Goal: Obtain resource: Download file/media

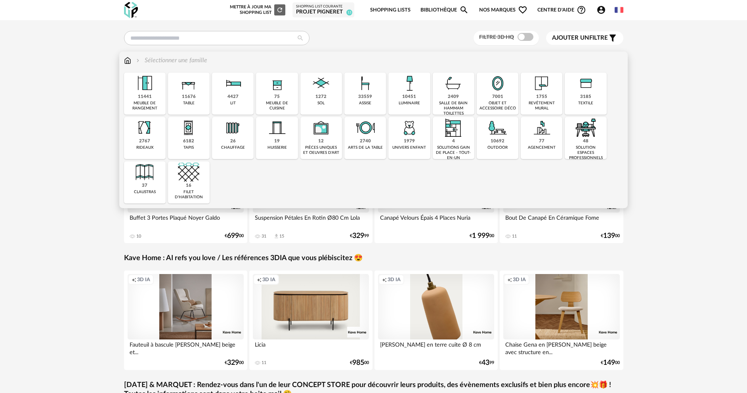
click at [497, 92] on img at bounding box center [497, 83] width 21 height 21
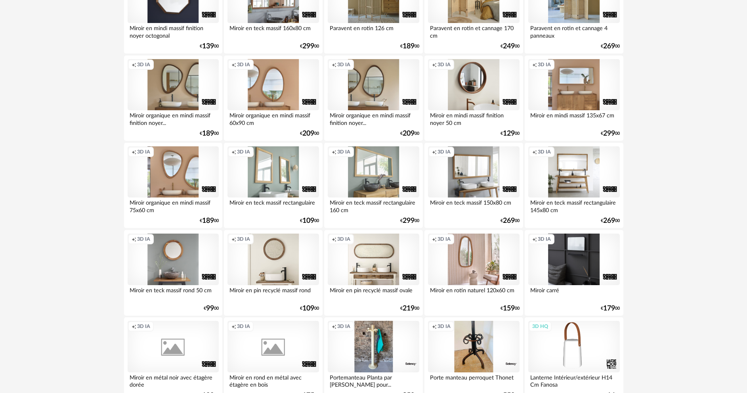
scroll to position [1507, 0]
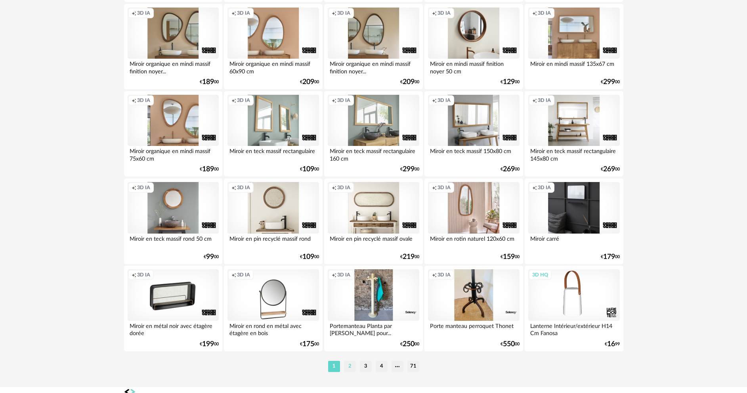
click at [351, 367] on li "2" at bounding box center [350, 366] width 12 height 11
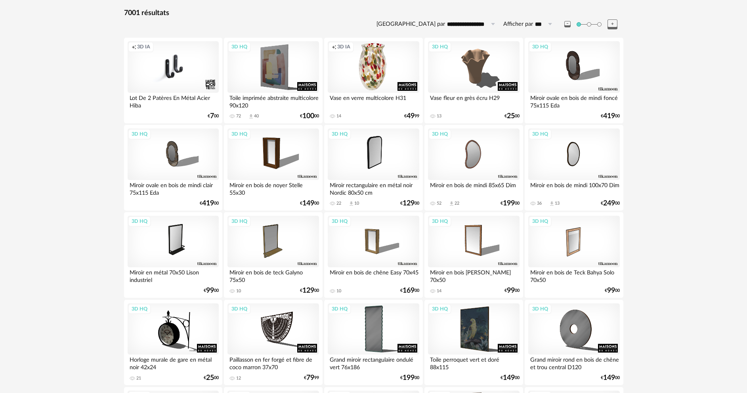
scroll to position [79, 0]
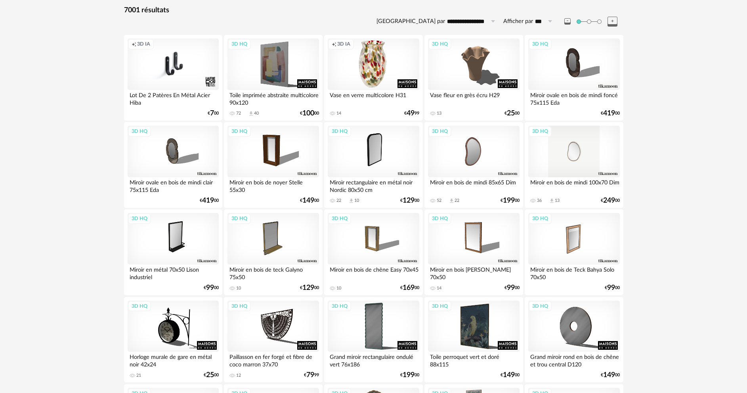
click at [574, 164] on div "3D HQ" at bounding box center [574, 152] width 91 height 52
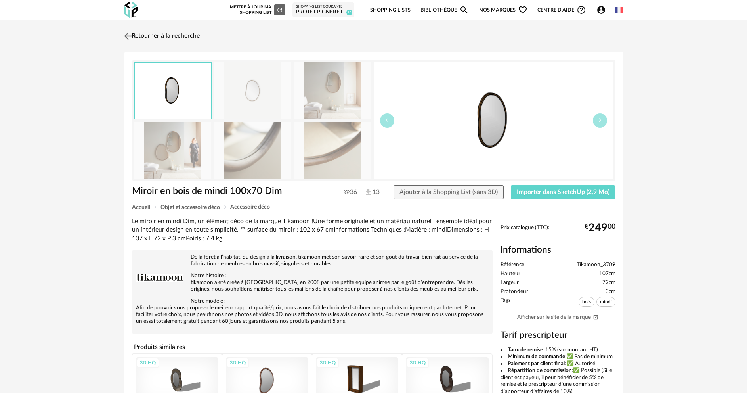
click at [127, 33] on img at bounding box center [127, 35] width 11 height 11
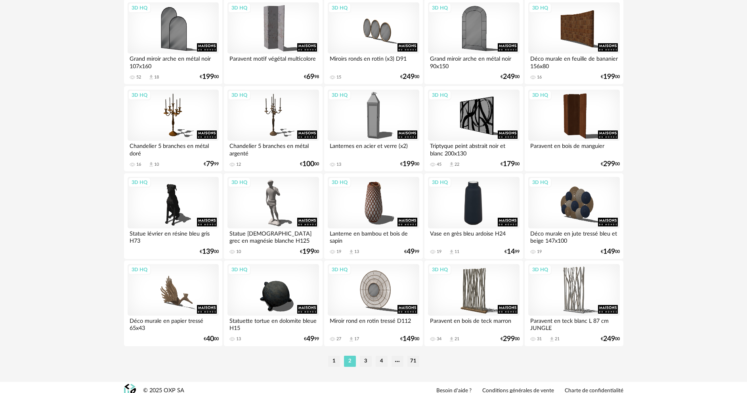
scroll to position [1519, 0]
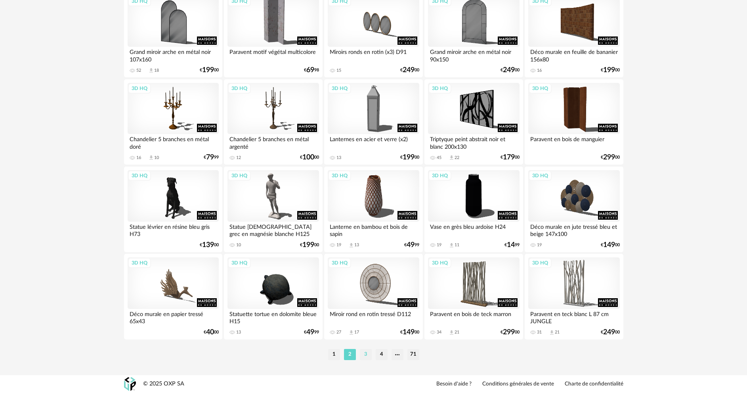
click at [369, 356] on li "3" at bounding box center [366, 354] width 12 height 11
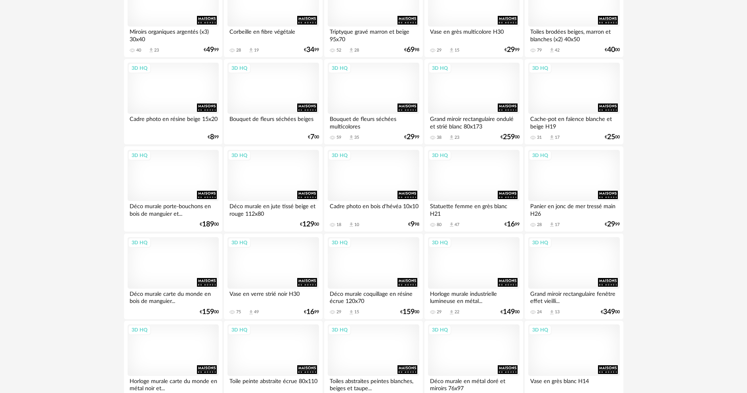
scroll to position [1519, 0]
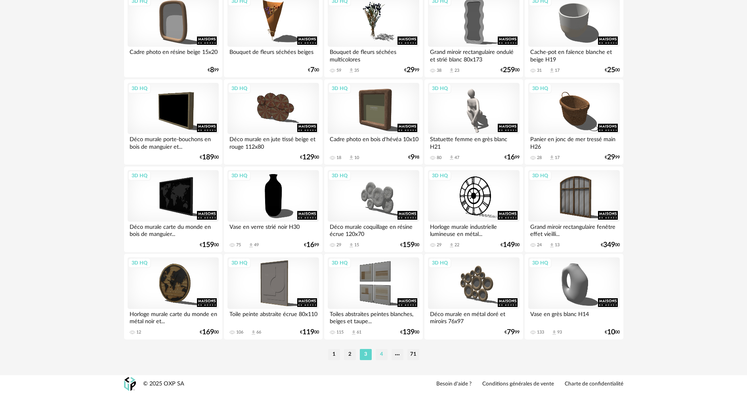
click at [380, 357] on li "4" at bounding box center [382, 354] width 12 height 11
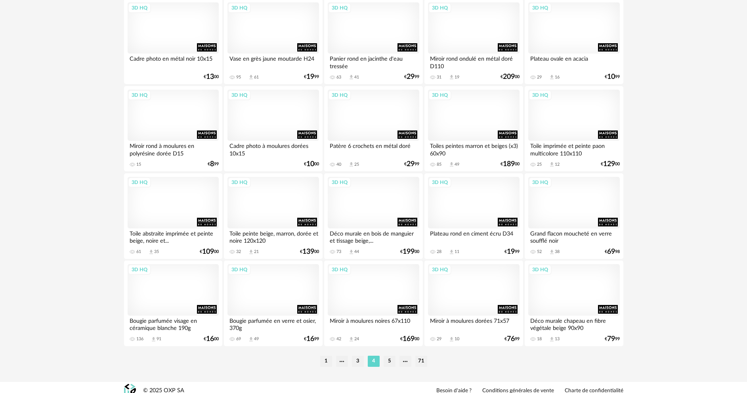
scroll to position [1519, 0]
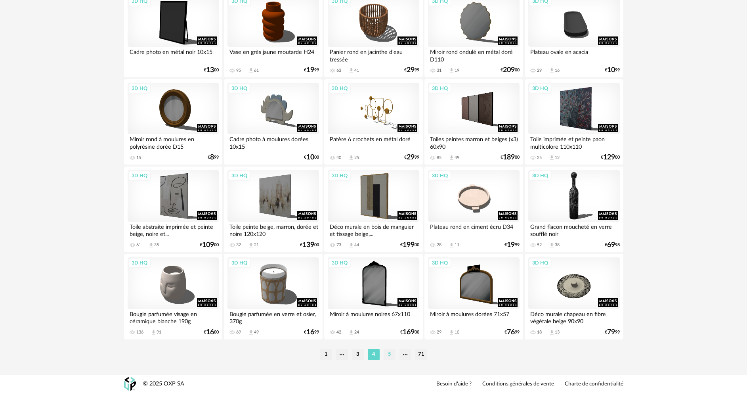
click at [391, 358] on li "5" at bounding box center [390, 354] width 12 height 11
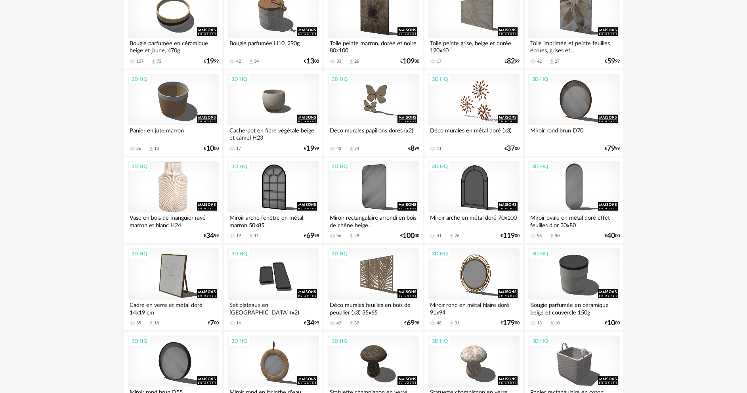
scroll to position [833, 0]
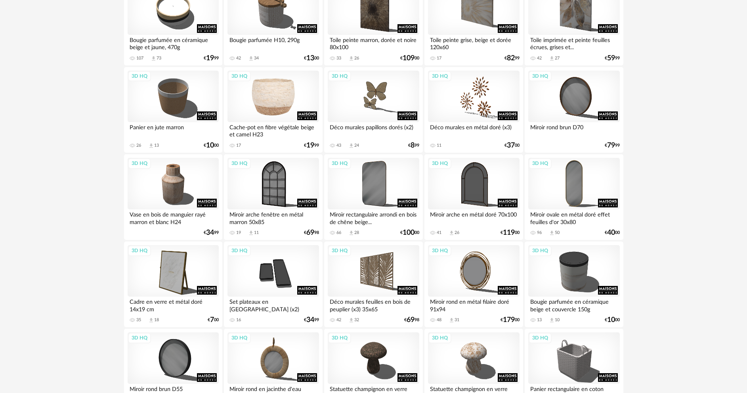
click at [272, 100] on div "3D HQ" at bounding box center [273, 97] width 91 height 52
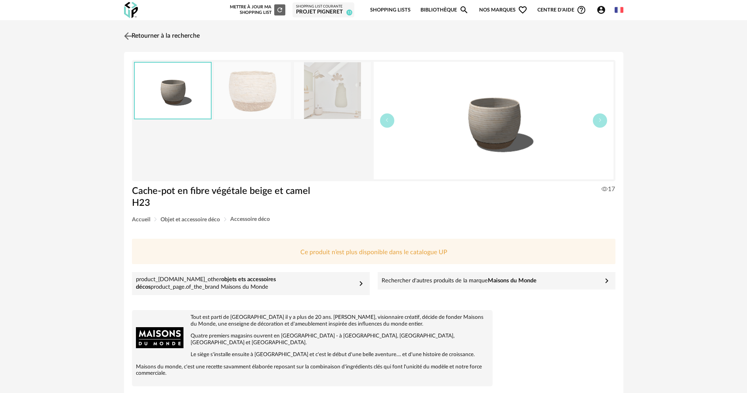
click at [126, 35] on img at bounding box center [127, 35] width 11 height 11
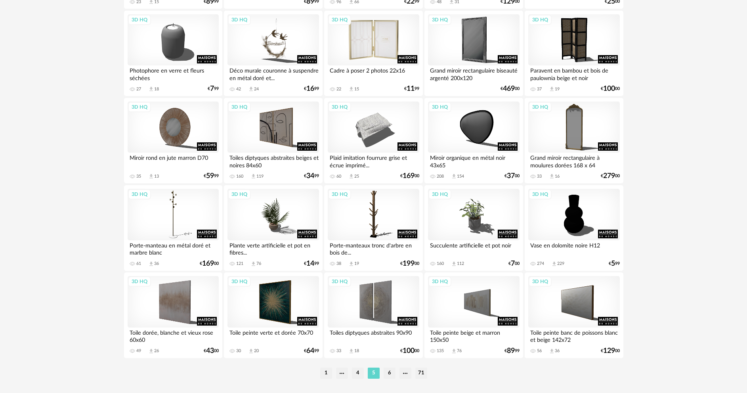
scroll to position [1519, 0]
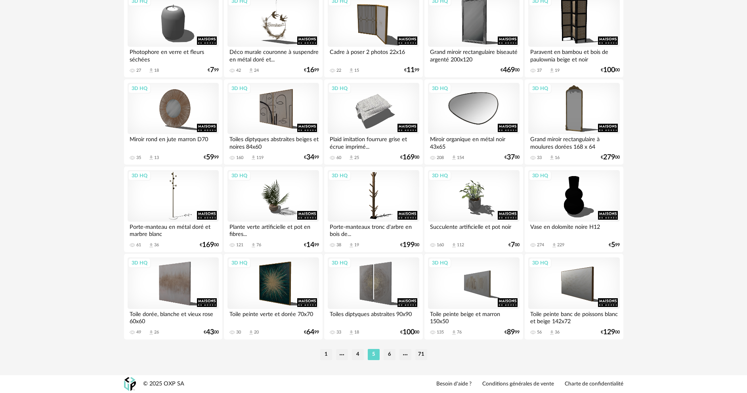
click at [483, 114] on div "3D HQ" at bounding box center [473, 109] width 91 height 52
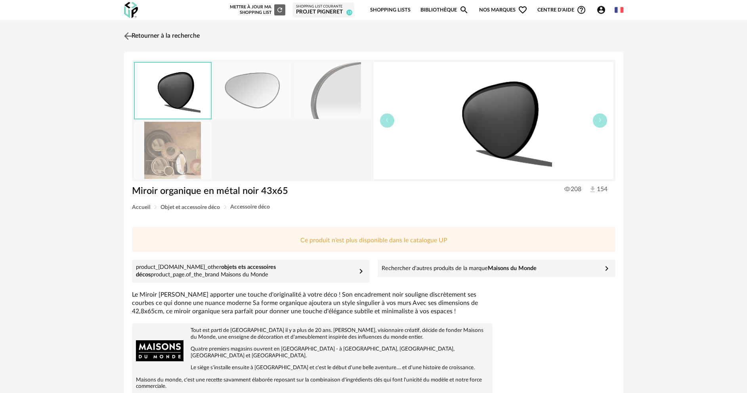
click at [127, 34] on img at bounding box center [127, 35] width 11 height 11
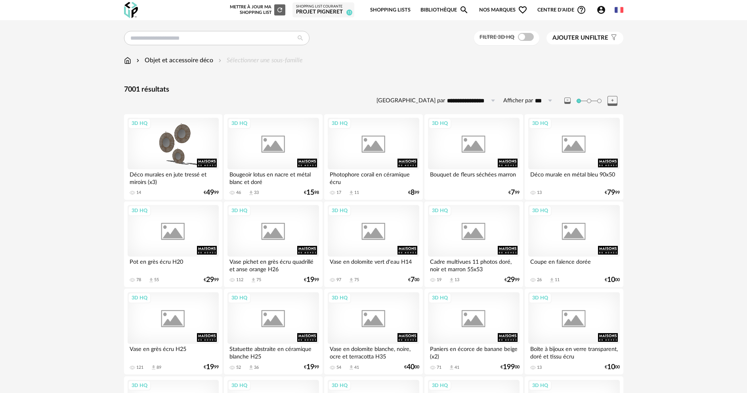
scroll to position [1519, 0]
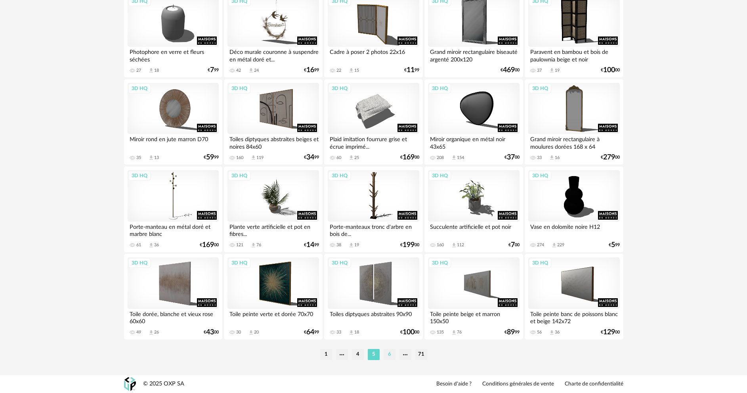
click at [391, 354] on li "6" at bounding box center [390, 354] width 12 height 11
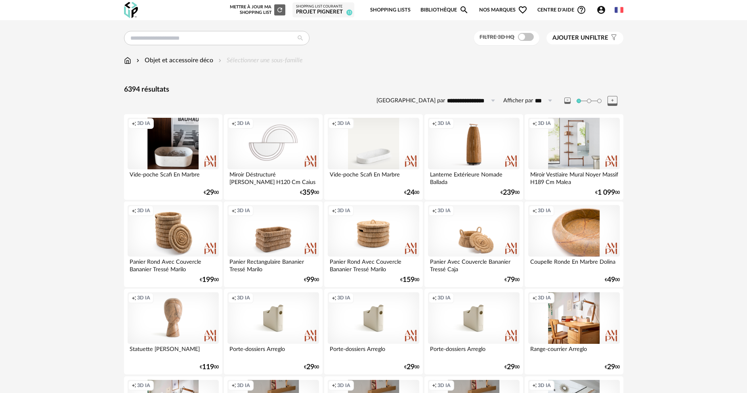
click at [382, 157] on div "Creation icon 3D IA" at bounding box center [373, 144] width 91 height 52
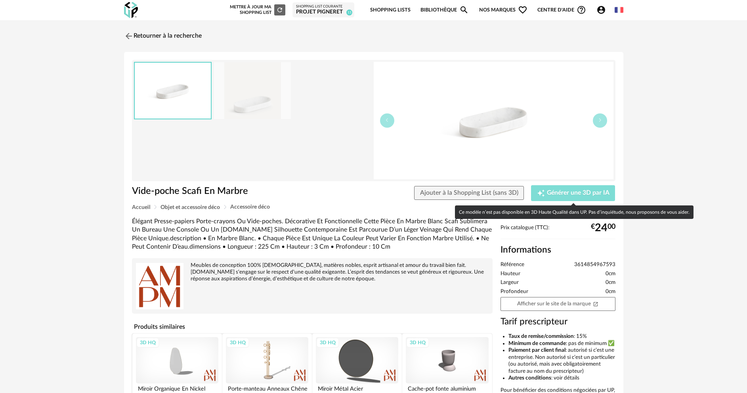
click at [573, 195] on span "Générer une 3D par IA" at bounding box center [578, 193] width 63 height 6
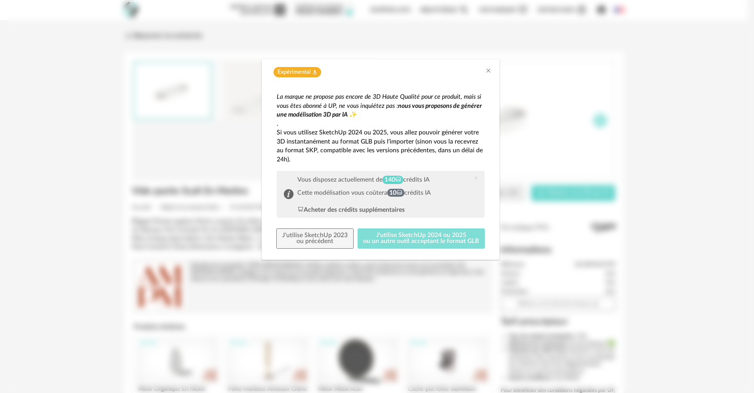
click at [375, 232] on button "J'utilise SketchUp 2024 ou 2025 ou un autre outil acceptant le format GLB" at bounding box center [422, 238] width 128 height 21
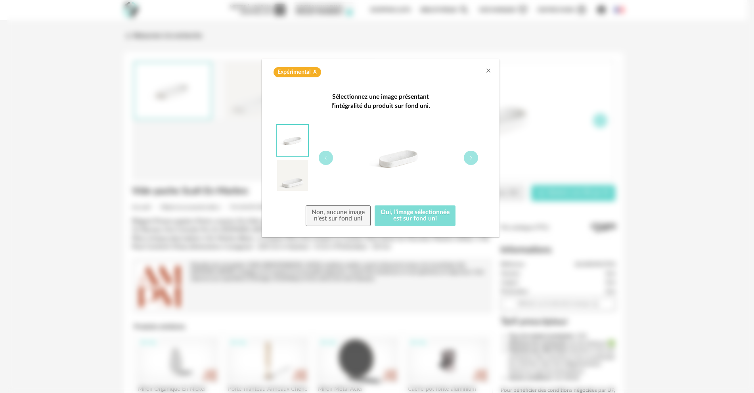
click at [416, 209] on button "Oui, l'image sélectionnée est sur fond uni" at bounding box center [415, 215] width 81 height 21
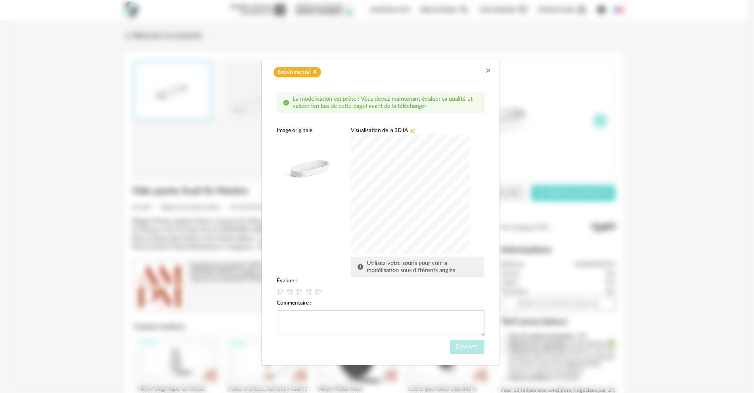
click at [412, 203] on div "dialog" at bounding box center [410, 193] width 119 height 119
click at [310, 289] on icon "dialog" at bounding box center [309, 291] width 8 height 8
click at [462, 348] on span "Envoyer" at bounding box center [467, 346] width 23 height 6
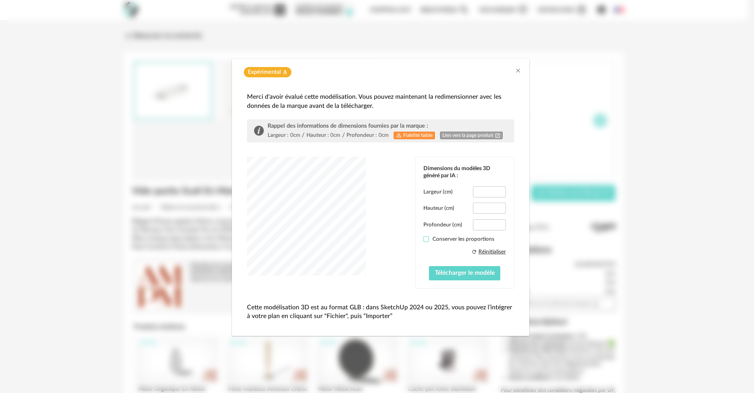
click at [427, 241] on span "dialog" at bounding box center [426, 239] width 6 height 6
type input "*****"
click at [456, 278] on button "Télécharger le modèle" at bounding box center [465, 273] width 72 height 14
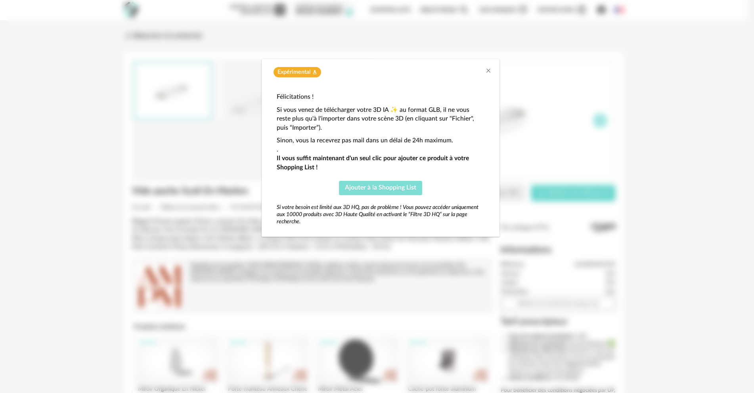
click at [362, 192] on button "Ajouter à la Shopping List" at bounding box center [380, 188] width 83 height 14
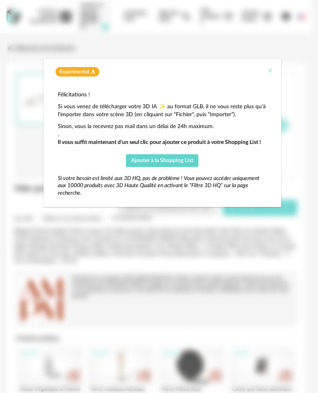
click at [272, 70] on icon "Close" at bounding box center [270, 70] width 6 height 6
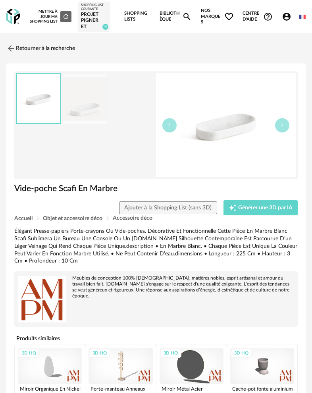
click at [89, 18] on div "Projet Pigneret" at bounding box center [94, 20] width 26 height 19
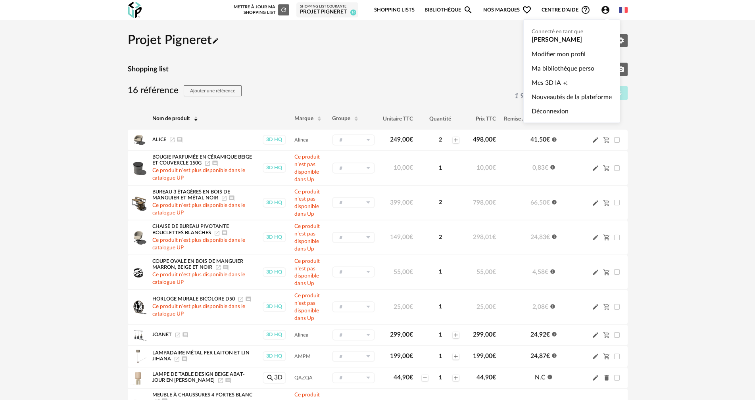
click at [604, 7] on icon "Account Circle icon" at bounding box center [605, 10] width 8 height 8
click at [543, 82] on span "Mes 3D IA" at bounding box center [545, 83] width 29 height 14
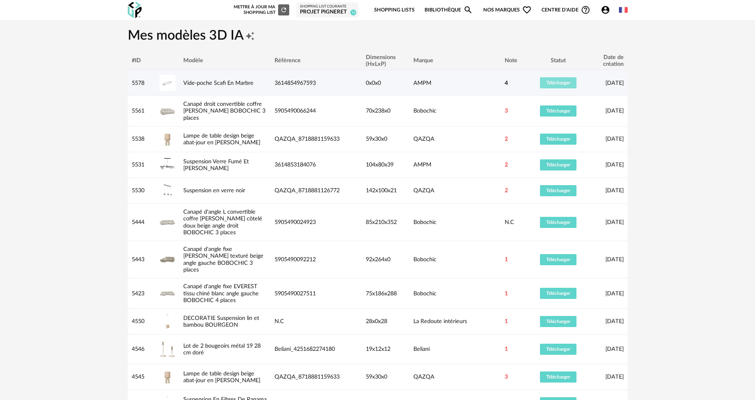
click at [544, 81] on button "Télécharger" at bounding box center [558, 82] width 36 height 11
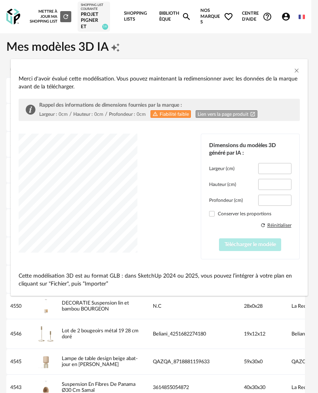
type input "*****"
type input "****"
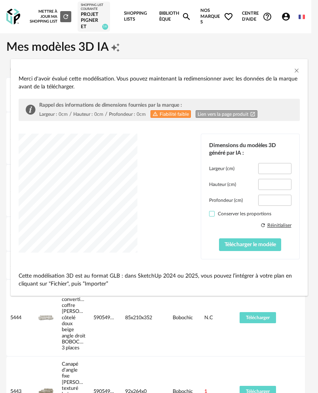
click at [213, 214] on span "dialog" at bounding box center [212, 214] width 6 height 6
click at [237, 249] on button "Télécharger le modèle" at bounding box center [250, 244] width 62 height 13
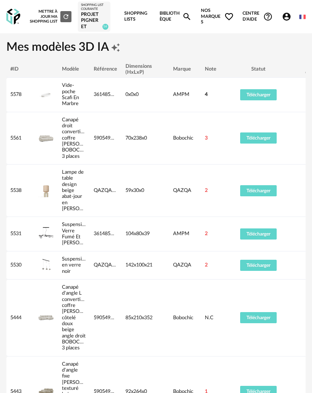
click at [220, 52] on h1 "Mes modèles 3D IA Creation icon" at bounding box center [155, 47] width 299 height 15
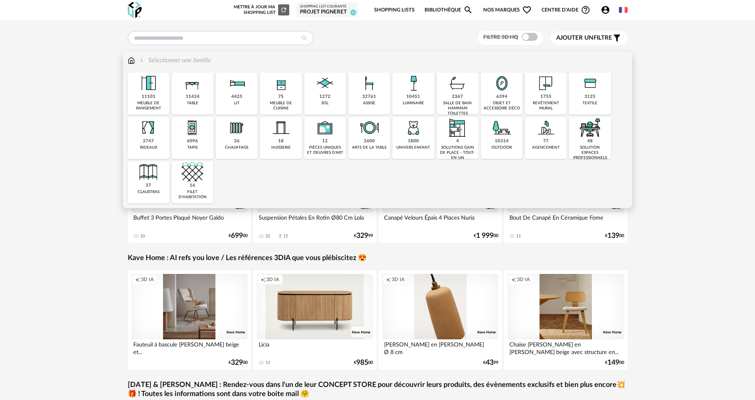
click at [493, 94] on img at bounding box center [501, 83] width 21 height 21
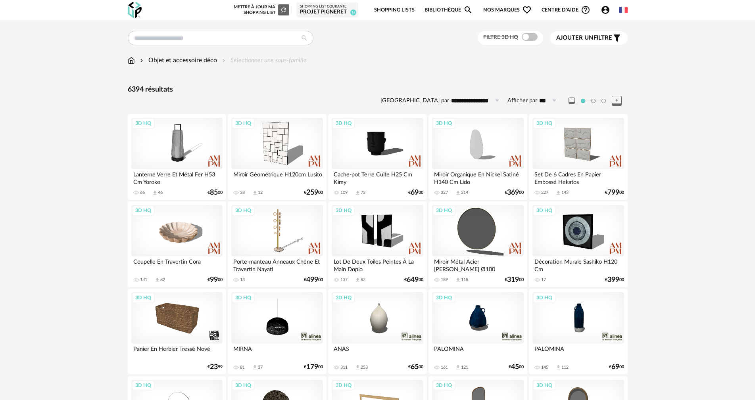
click at [405, 6] on link "Shopping Lists" at bounding box center [394, 10] width 40 height 19
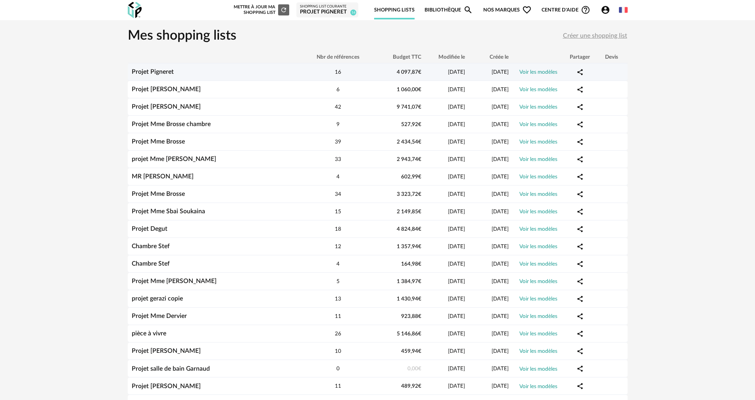
click at [163, 69] on link "Projet Pigneret" at bounding box center [153, 72] width 42 height 6
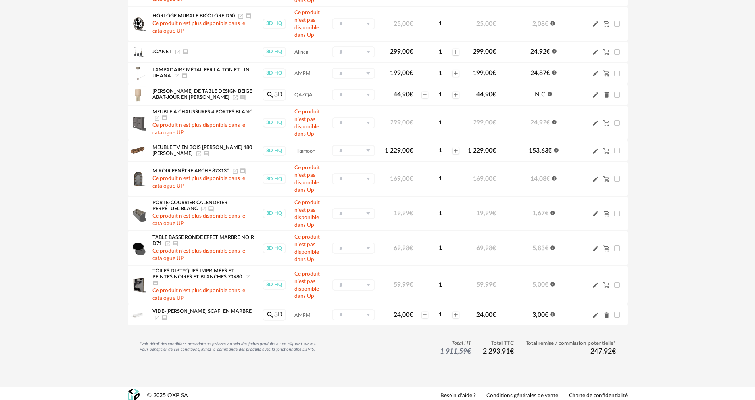
scroll to position [288, 0]
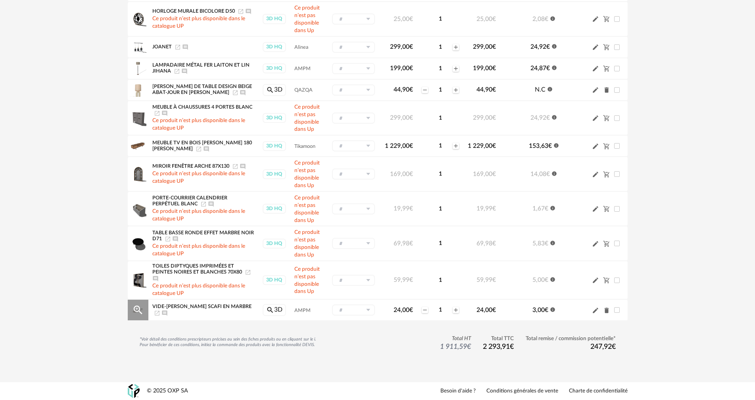
click at [132, 307] on icon "Magnify Plus Outline icon" at bounding box center [138, 310] width 12 height 12
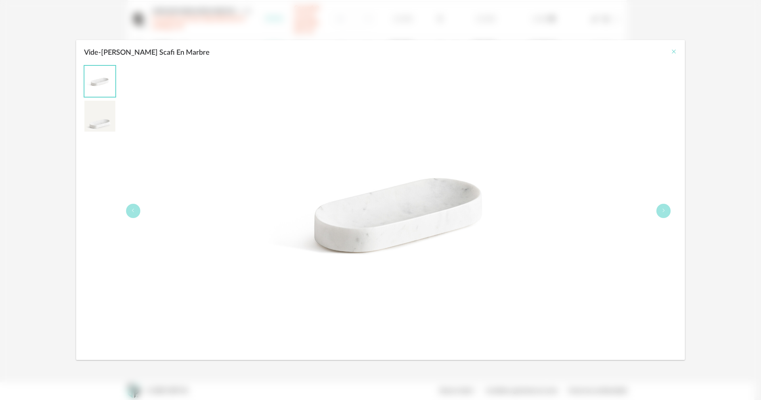
click at [674, 51] on icon "Close" at bounding box center [674, 51] width 6 height 6
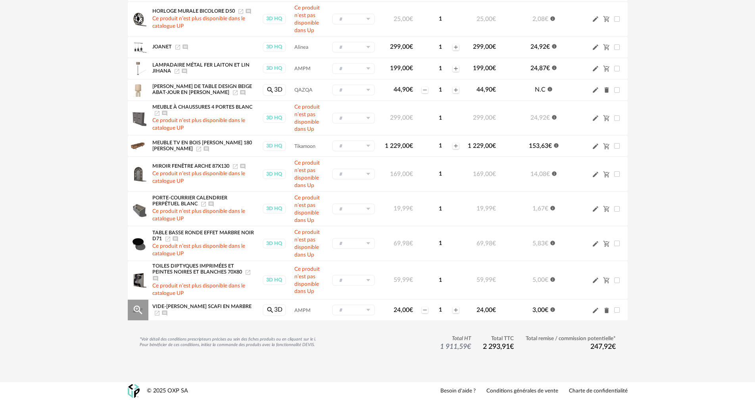
click at [159, 311] on icon "Launch icon" at bounding box center [157, 313] width 5 height 5
